Goal: Task Accomplishment & Management: Manage account settings

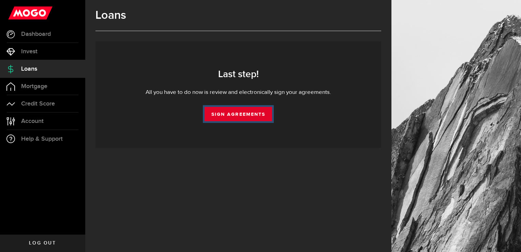
click at [226, 109] on link "Sign Agreements" at bounding box center [239, 114] width 68 height 14
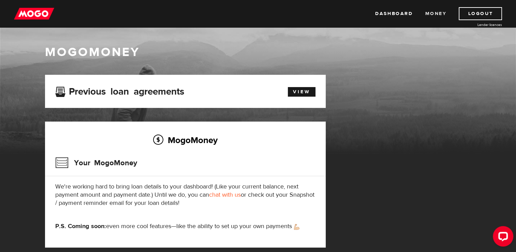
click at [436, 12] on link "Money" at bounding box center [435, 13] width 21 height 13
click at [468, 12] on link "Logout" at bounding box center [480, 13] width 43 height 13
